Goal: Task Accomplishment & Management: Complete application form

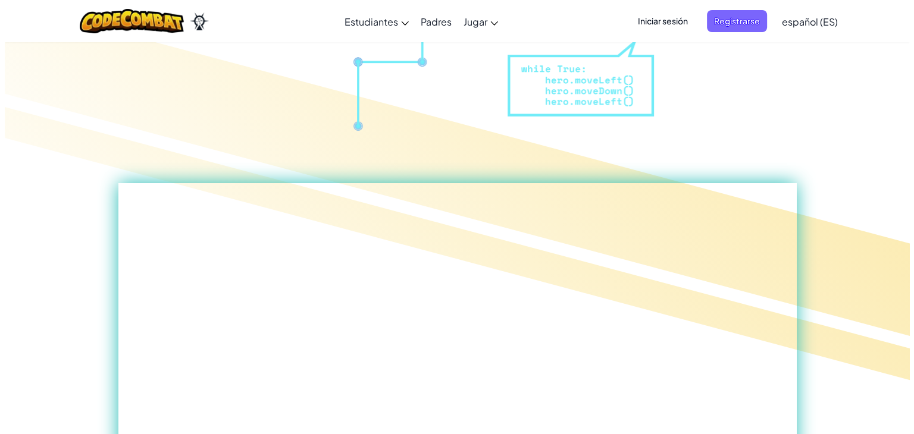
scroll to position [259, 0]
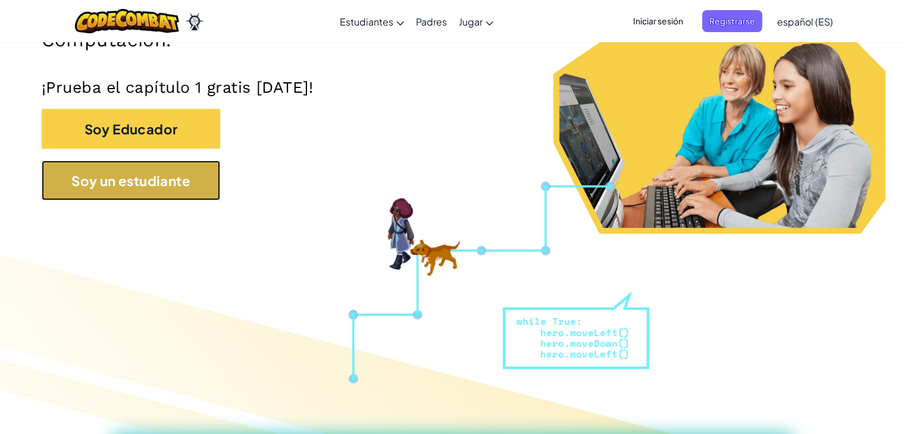
click at [180, 168] on button "Soy un estudiante" at bounding box center [131, 181] width 178 height 40
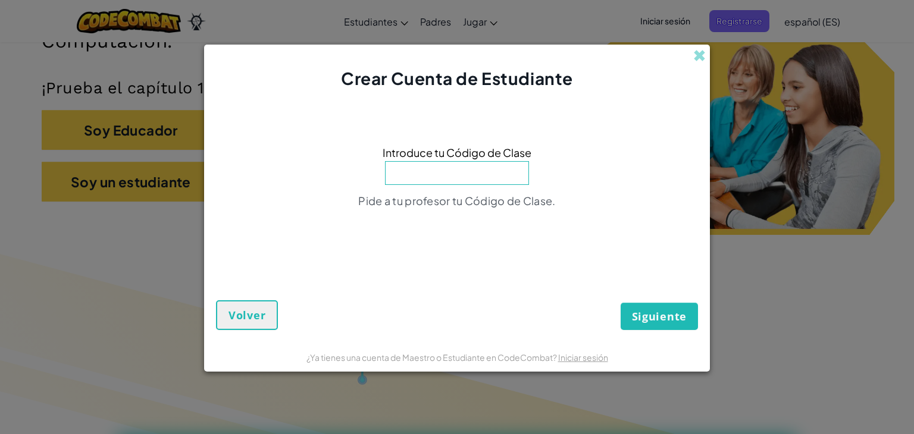
click at [469, 170] on input at bounding box center [457, 173] width 144 height 24
type input "RunYesSharp"
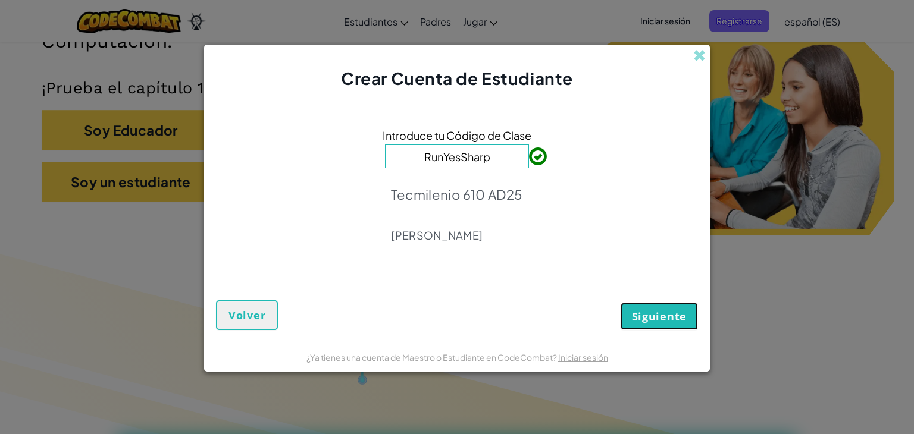
click at [645, 312] on font "Siguiente" at bounding box center [659, 316] width 55 height 14
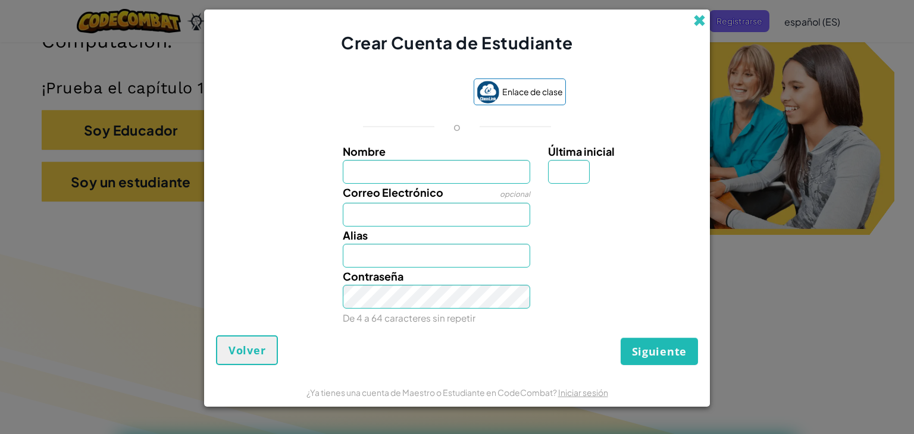
click at [696, 24] on span at bounding box center [699, 20] width 12 height 12
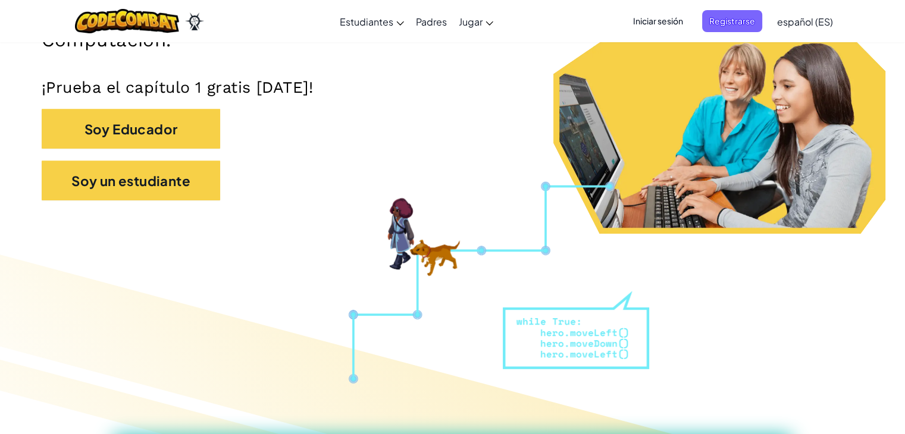
click at [677, 22] on font "Iniciar sesión" at bounding box center [658, 20] width 50 height 11
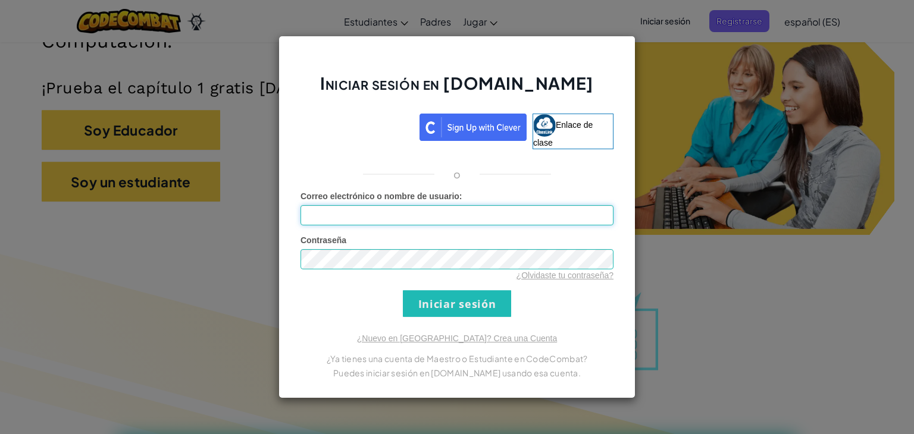
type input "[EMAIL_ADDRESS][DOMAIN_NAME]"
click at [475, 309] on input "Iniciar sesión" at bounding box center [457, 303] width 108 height 27
